Goal: Task Accomplishment & Management: Manage account settings

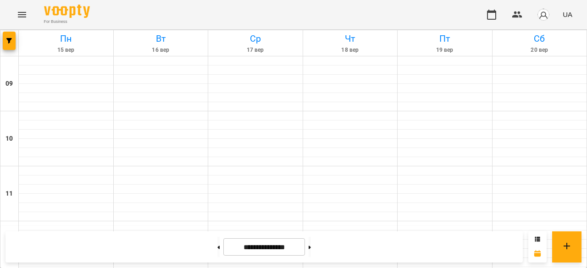
scroll to position [260, 0]
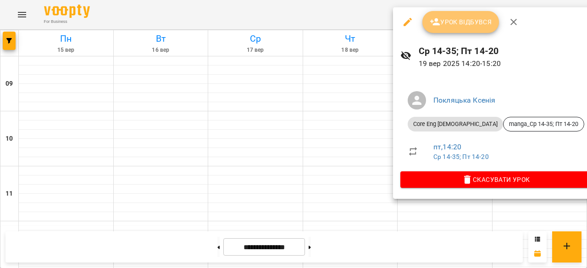
click at [452, 17] on span "Урок відбувся" at bounding box center [461, 22] width 62 height 11
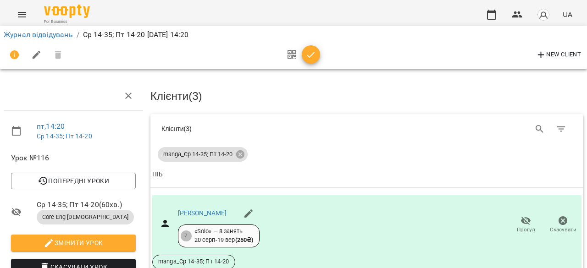
click at [312, 44] on div at bounding box center [301, 55] width 38 height 22
click at [307, 56] on icon "button" at bounding box center [310, 55] width 11 height 11
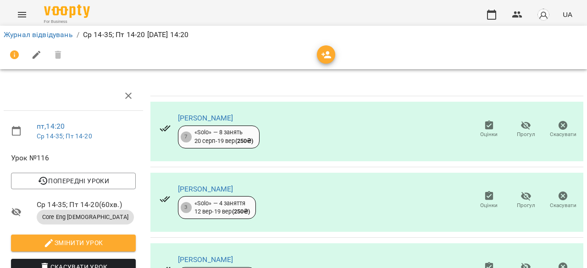
click at [485, 128] on icon "button" at bounding box center [489, 125] width 8 height 9
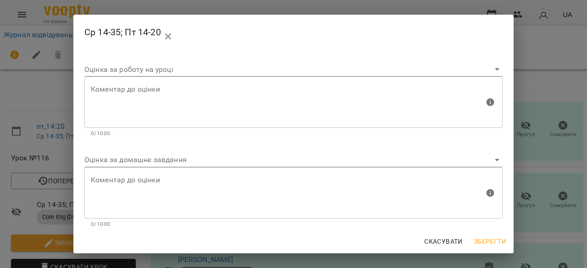
click at [193, 154] on body "For Business UA Журнал відвідувань / Ср 14-35; Пт 14-20 [DATE] 14:20 пт , 14:20…" at bounding box center [293, 192] width 587 height 385
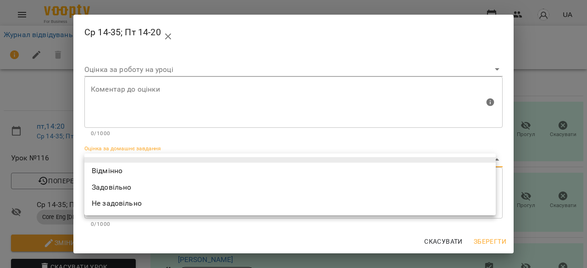
click at [279, 4] on div at bounding box center [293, 134] width 587 height 268
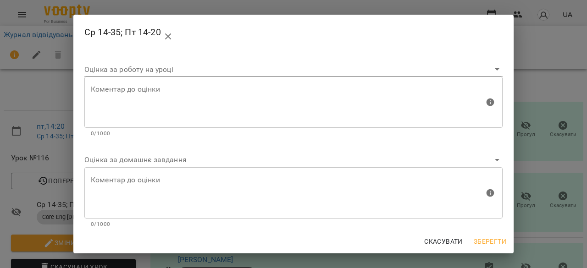
click at [553, 56] on div "Ср 14-35; Пт 14-20 Оцінка за роботу на уроці [PERSON_NAME] до оцінки Коментар д…" at bounding box center [293, 134] width 587 height 268
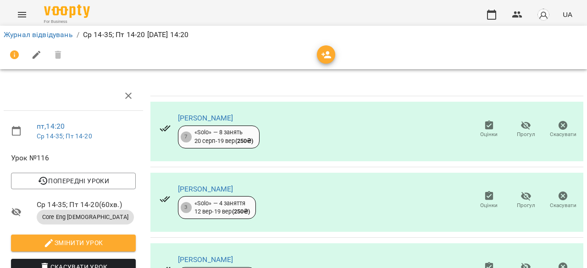
click at [485, 125] on icon "button" at bounding box center [489, 125] width 8 height 9
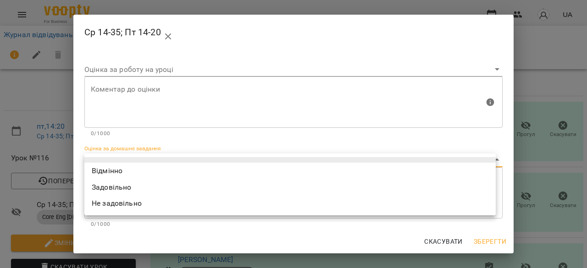
click at [167, 159] on body "For Business UA Журнал відвідувань / Ср 14-35; Пт 14-20 [DATE] 14:20 пт , 14:20…" at bounding box center [293, 192] width 587 height 385
click at [166, 171] on li "Відмінно" at bounding box center [289, 171] width 411 height 17
type input "*********"
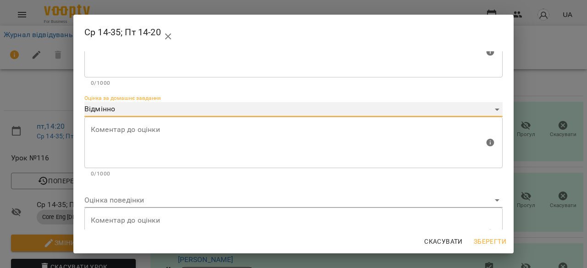
scroll to position [93, 0]
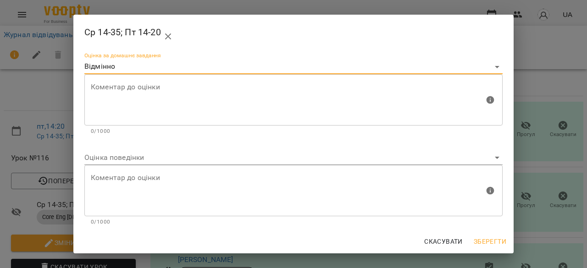
click at [230, 158] on body "For Business UA Журнал відвідувань / Ср 14-35; Пт 14-20 [DATE] 14:20 пт , 14:20…" at bounding box center [293, 192] width 587 height 385
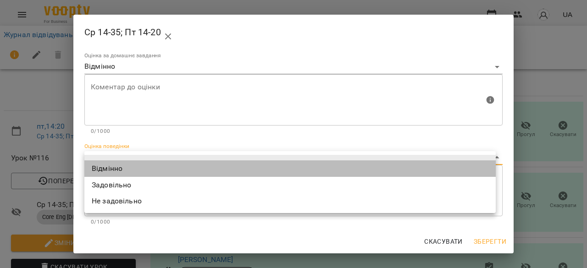
click at [231, 168] on li "Відмінно" at bounding box center [289, 169] width 411 height 17
type input "*********"
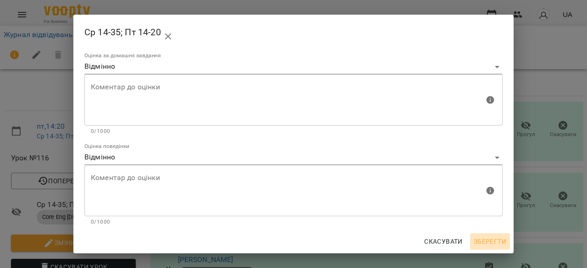
click at [486, 241] on span "Зберегти" at bounding box center [490, 241] width 33 height 11
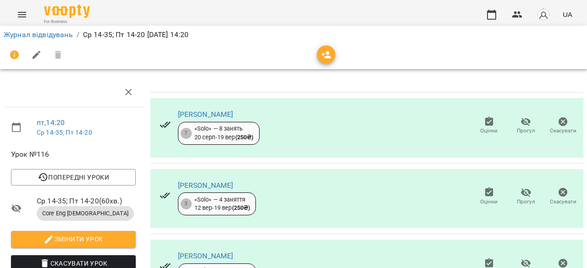
scroll to position [127, 0]
click at [484, 258] on icon "button" at bounding box center [489, 263] width 11 height 11
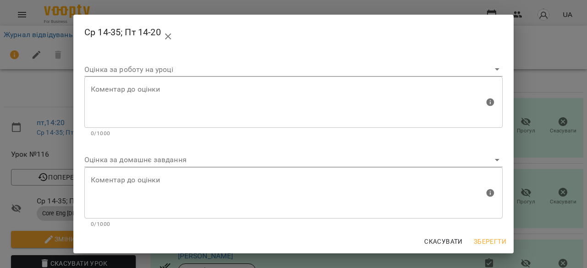
click at [545, 124] on div "Ср 14-35; Пт 14-20 Оцінка за роботу на уроці [PERSON_NAME] до оцінки Коментар д…" at bounding box center [293, 134] width 587 height 268
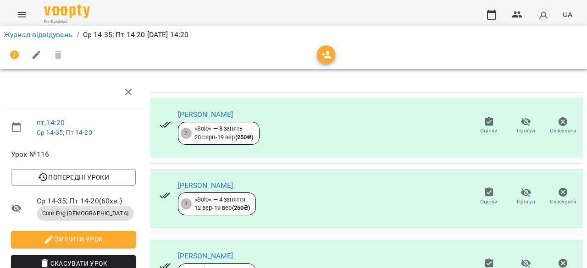
click at [490, 258] on span "Оцінки" at bounding box center [489, 267] width 26 height 18
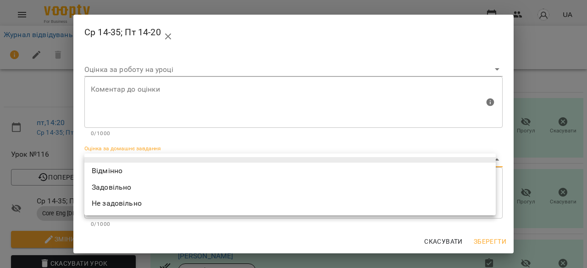
click at [423, 161] on body "For Business UA Журнал відвідувань / Ср 14-35; Пт 14-20 [DATE] 14:20 пт , 14:20…" at bounding box center [293, 192] width 587 height 385
click at [384, 209] on li "Не задовільно" at bounding box center [289, 203] width 411 height 17
type input "**********"
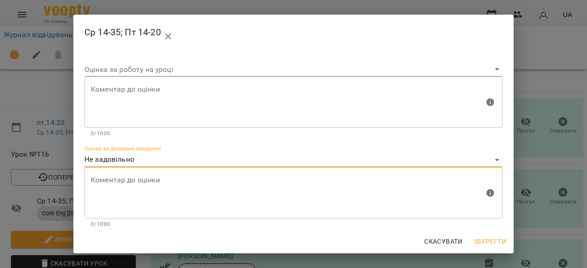
click at [352, 191] on textarea at bounding box center [288, 193] width 394 height 34
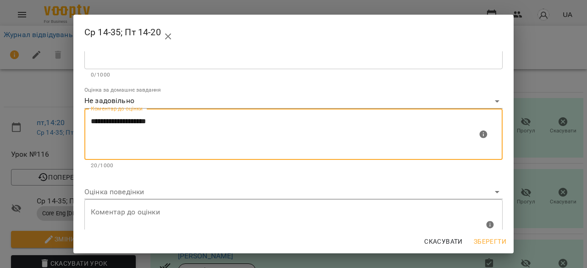
scroll to position [47, 0]
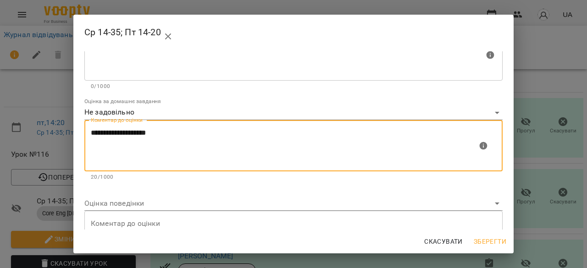
type textarea "**********"
click at [234, 201] on body "For Business UA Журнал відвідувань / Ср 14-35; Пт 14-20 [DATE] 14:20 пт , 14:20…" at bounding box center [293, 192] width 587 height 385
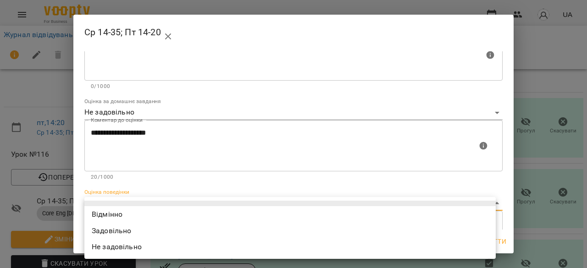
click at [234, 205] on li at bounding box center [289, 204] width 411 height 6
click at [236, 203] on body "For Business UA Журнал відвідувань / Ср 14-35; Пт 14-20 [DATE] 14:20 пт , 14:20…" at bounding box center [293, 192] width 587 height 385
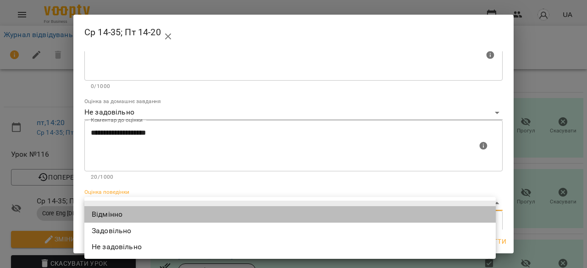
click at [236, 213] on li "Відмінно" at bounding box center [289, 214] width 411 height 17
type input "*********"
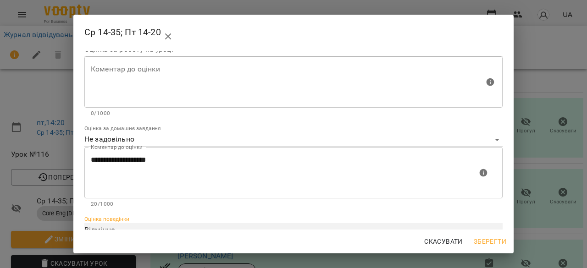
scroll to position [0, 0]
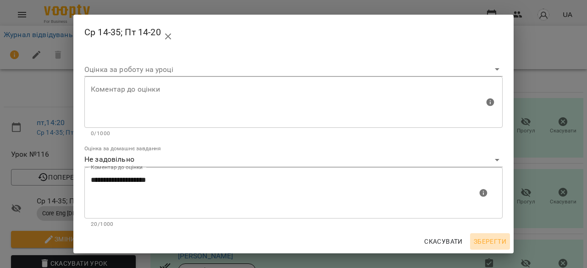
click at [489, 241] on span "Зберегти" at bounding box center [490, 241] width 33 height 11
